Goal: Task Accomplishment & Management: Complete application form

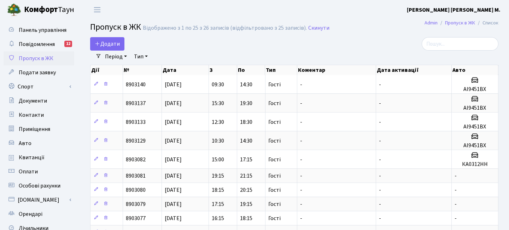
select select "25"
click at [109, 40] on span "Додати" at bounding box center [107, 44] width 25 height 8
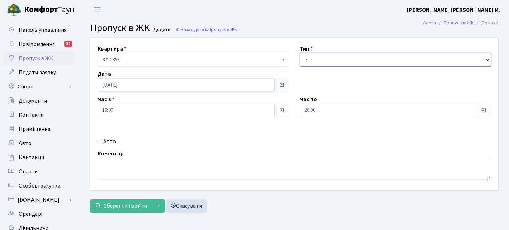
click at [324, 58] on select "- Доставка Таксі Гості Сервіс" at bounding box center [396, 59] width 192 height 13
select select "3"
click at [300, 53] on select "- Доставка Таксі Гості Сервіс" at bounding box center [396, 59] width 192 height 13
click at [112, 139] on label "Авто" at bounding box center [109, 141] width 13 height 8
click at [102, 139] on input "Авто" at bounding box center [100, 141] width 5 height 5
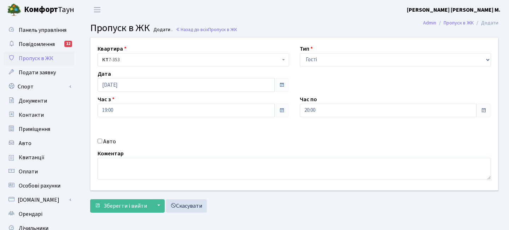
checkbox input "true"
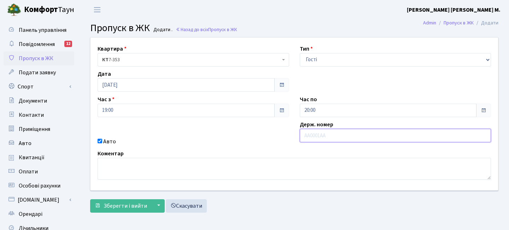
paste input "АА8917YA"
type input "АА8917YA"
click at [147, 116] on input "19:00" at bounding box center [186, 110] width 177 height 13
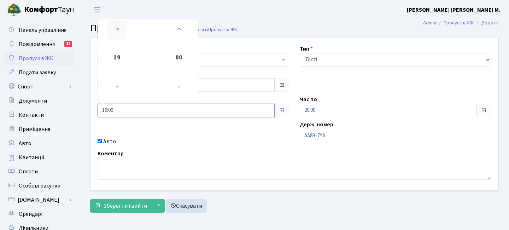
click at [119, 25] on icon at bounding box center [117, 30] width 19 height 19
click at [120, 87] on icon at bounding box center [117, 85] width 19 height 19
click at [125, 30] on icon at bounding box center [117, 30] width 19 height 19
type input "19:00"
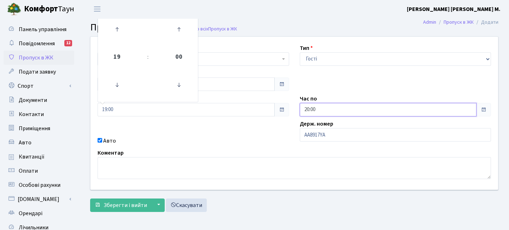
click at [319, 109] on input "20:00" at bounding box center [388, 109] width 177 height 13
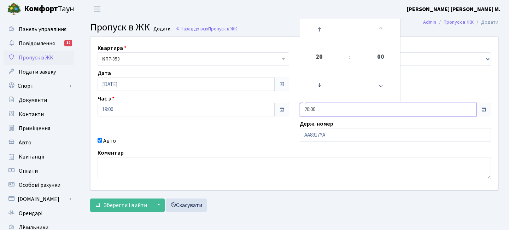
scroll to position [3, 0]
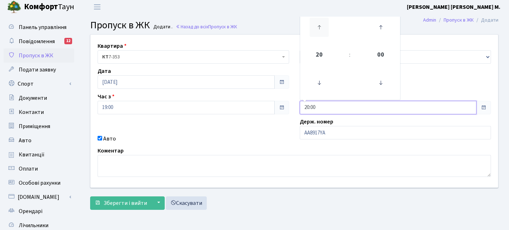
click at [316, 27] on icon at bounding box center [319, 27] width 19 height 19
type input "21:00"
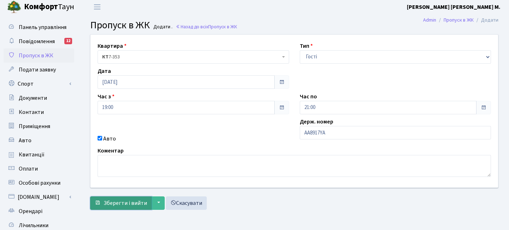
click at [126, 201] on span "Зберегти і вийти" at bounding box center [126, 203] width 44 height 8
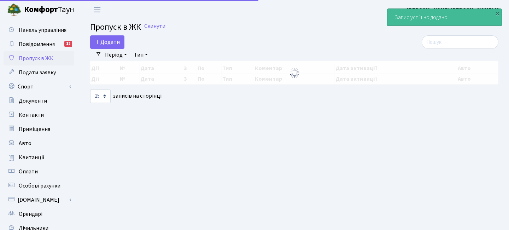
select select "25"
